Goal: Find specific page/section: Find specific page/section

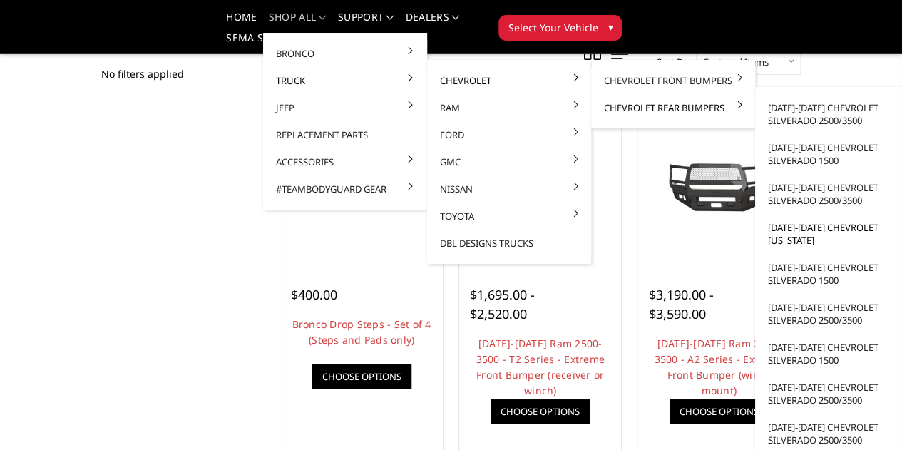
scroll to position [143, 0]
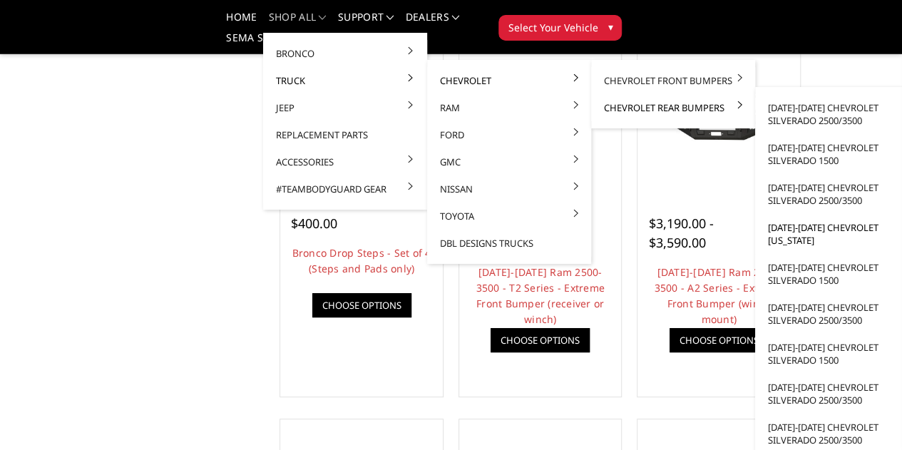
click at [774, 227] on link "[DATE]-[DATE] Chevrolet [US_STATE]" at bounding box center [837, 234] width 153 height 40
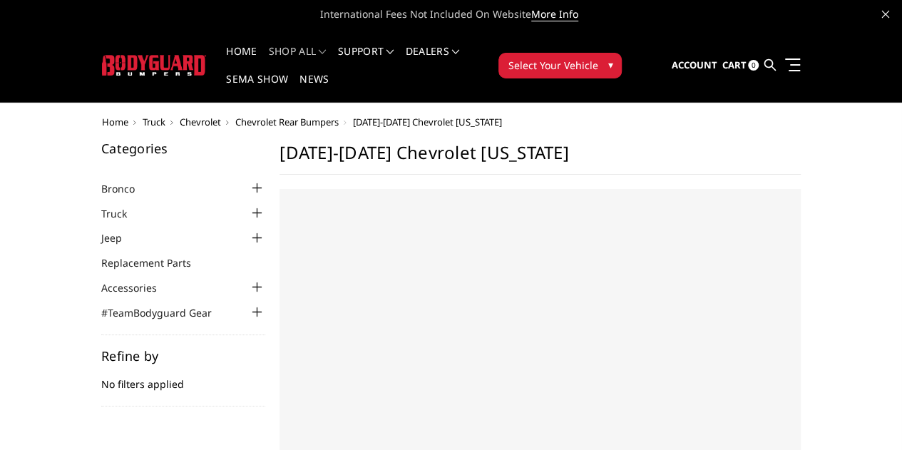
select select "US"
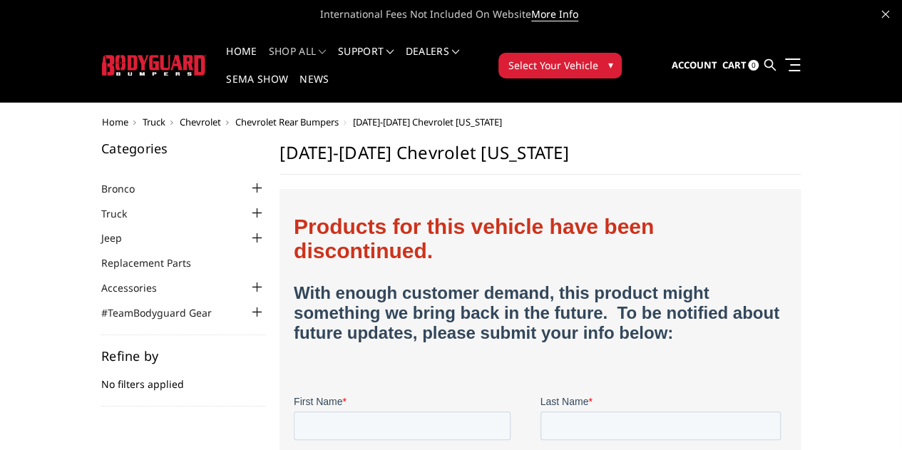
click at [180, 116] on span "Chevrolet" at bounding box center [200, 122] width 41 height 13
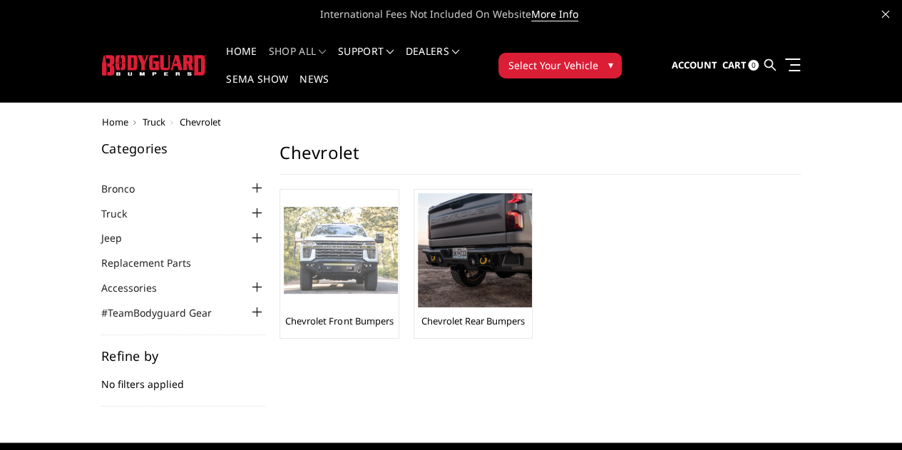
click at [284, 228] on img at bounding box center [341, 251] width 114 height 88
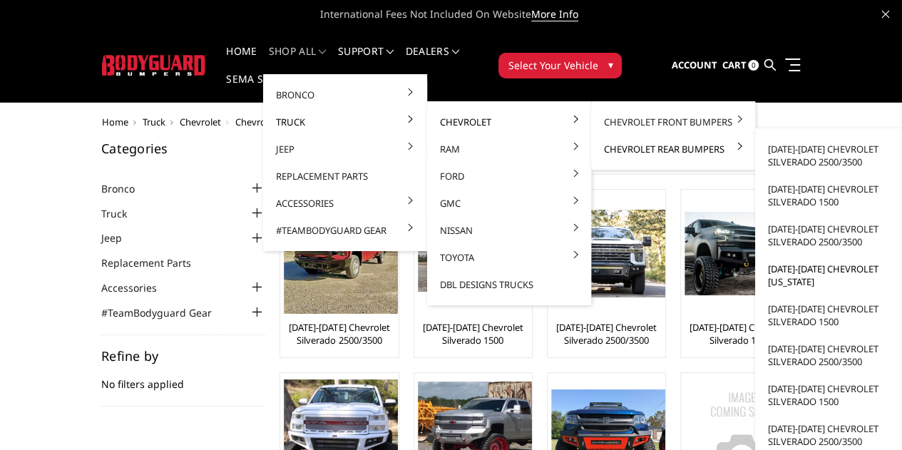
click at [772, 276] on link "[DATE]-[DATE] Chevrolet [US_STATE]" at bounding box center [837, 275] width 153 height 40
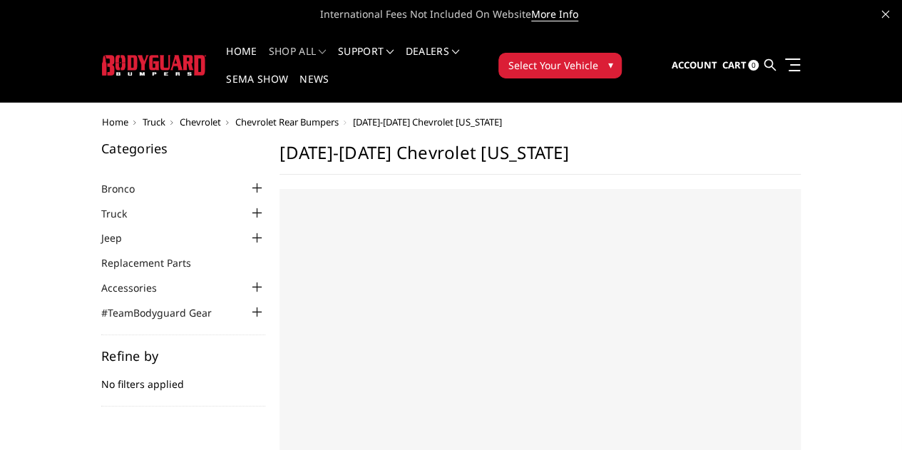
select select "US"
